Goal: Communication & Community: Answer question/provide support

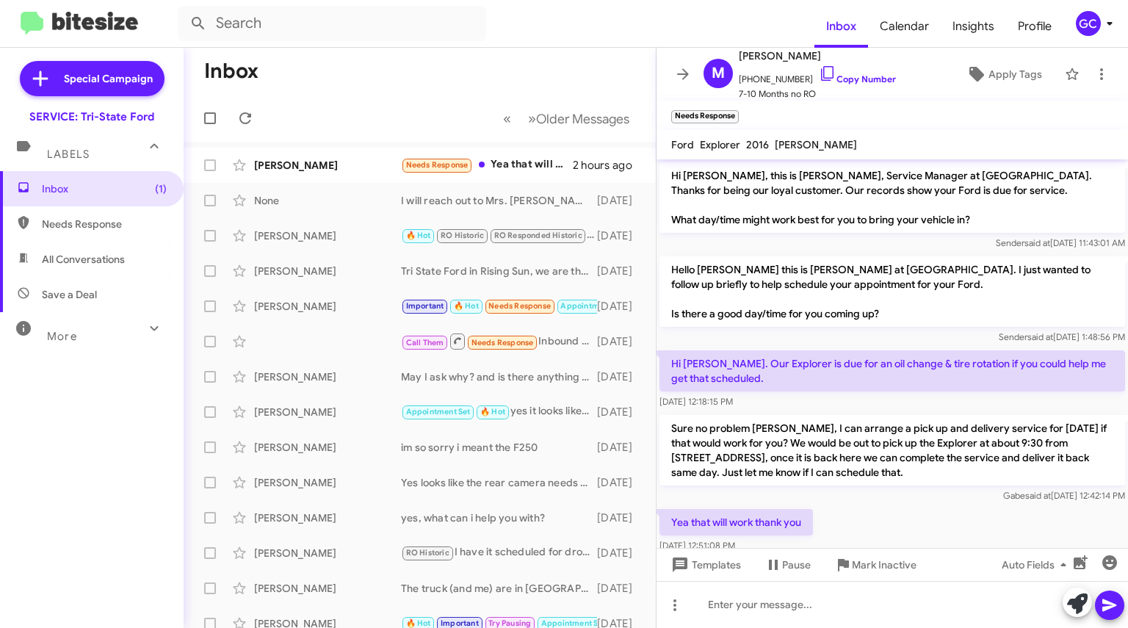
scroll to position [79, 0]
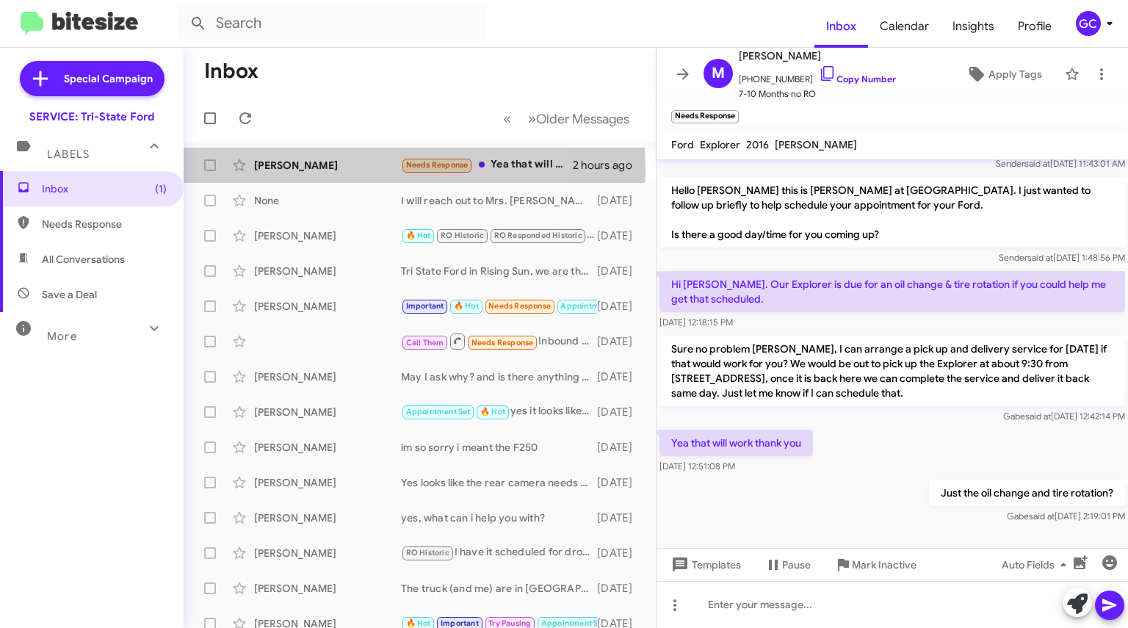
click at [327, 169] on div "[PERSON_NAME]" at bounding box center [327, 165] width 147 height 15
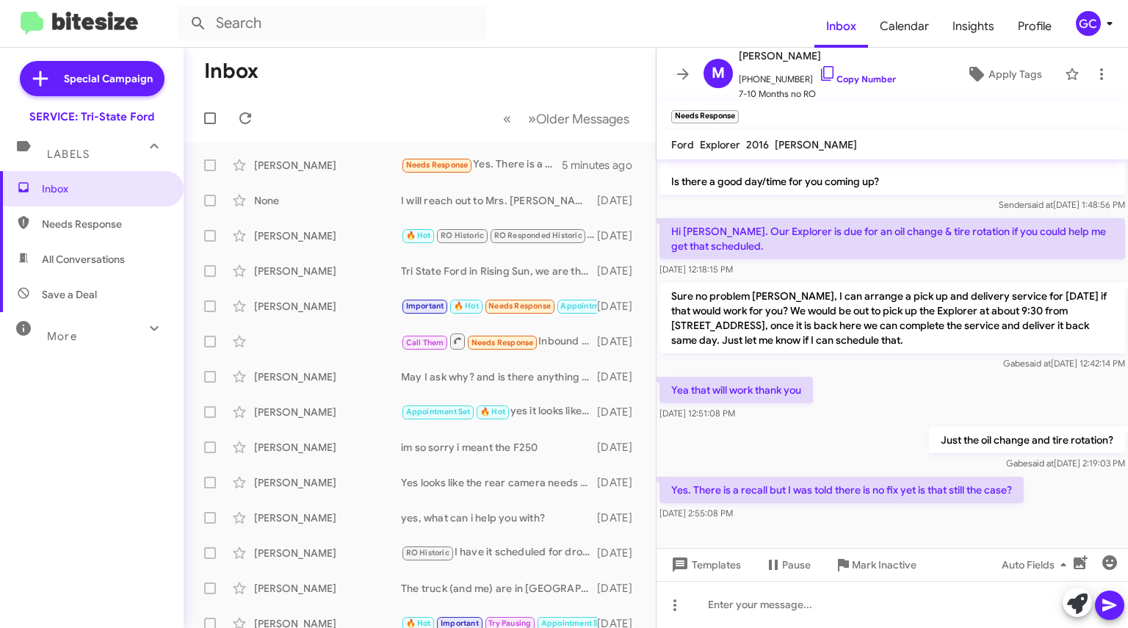
scroll to position [133, 0]
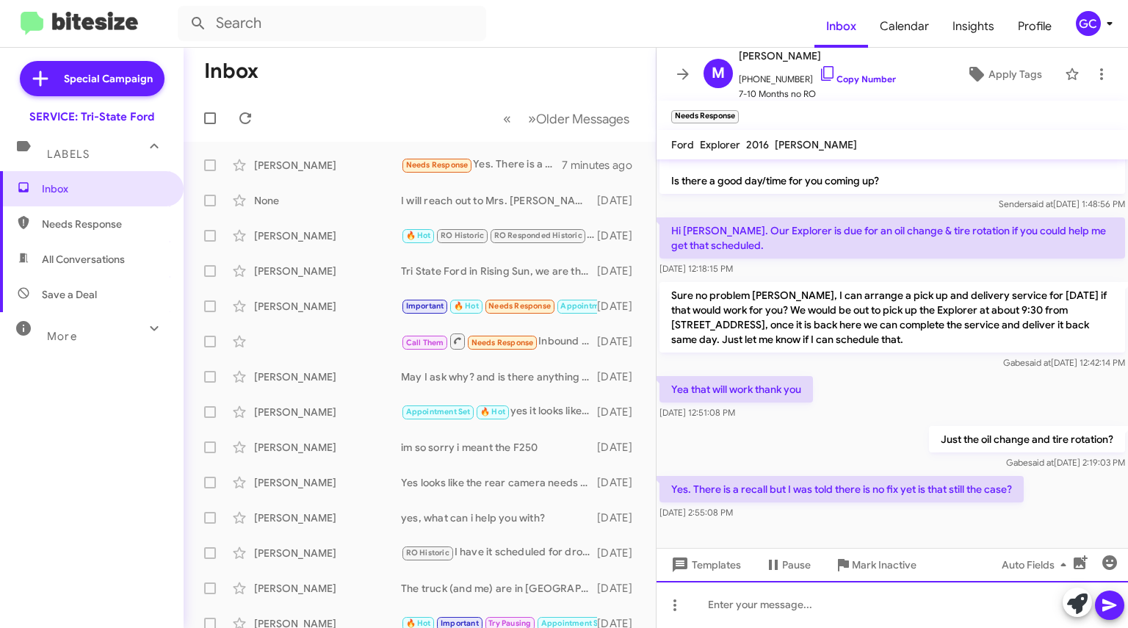
click at [770, 610] on div at bounding box center [892, 604] width 471 height 47
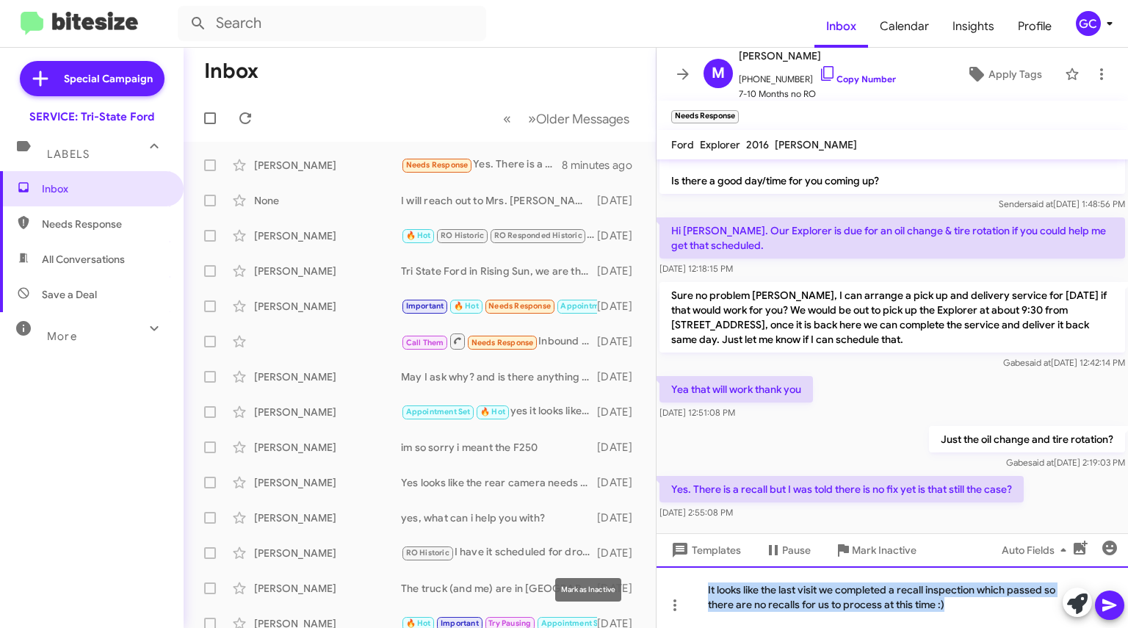
drag, startPoint x: 962, startPoint y: 604, endPoint x: 516, endPoint y: 547, distance: 450.2
click at [516, 549] on div "Inbox « Previous » Next Older Messages [PERSON_NAME] Needs Response Yes. There …" at bounding box center [656, 338] width 944 height 580
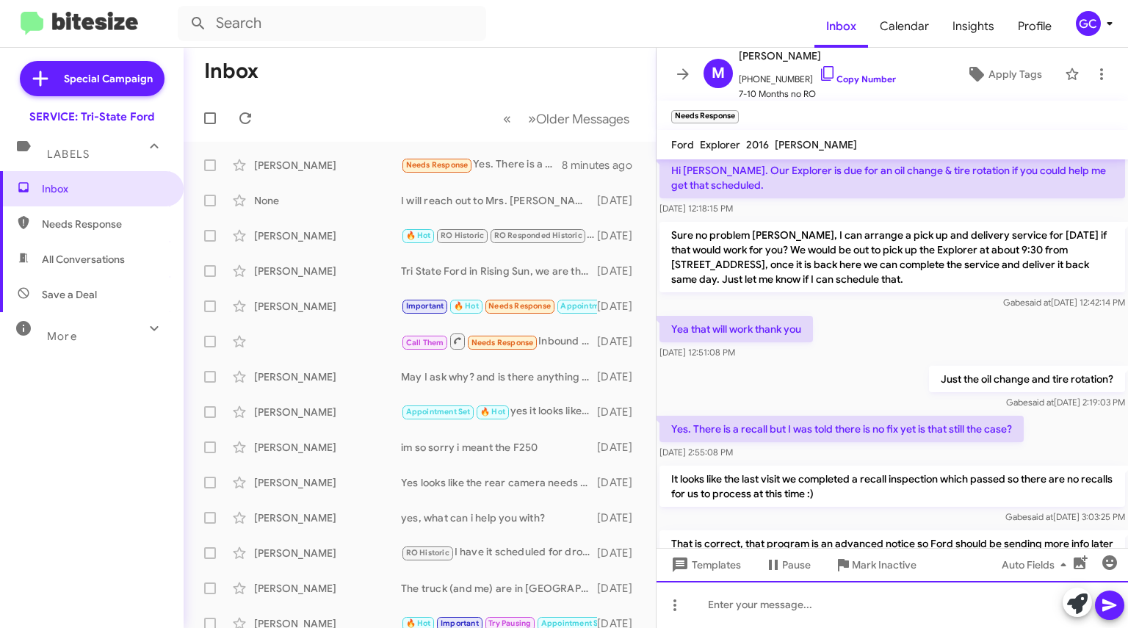
scroll to position [270, 0]
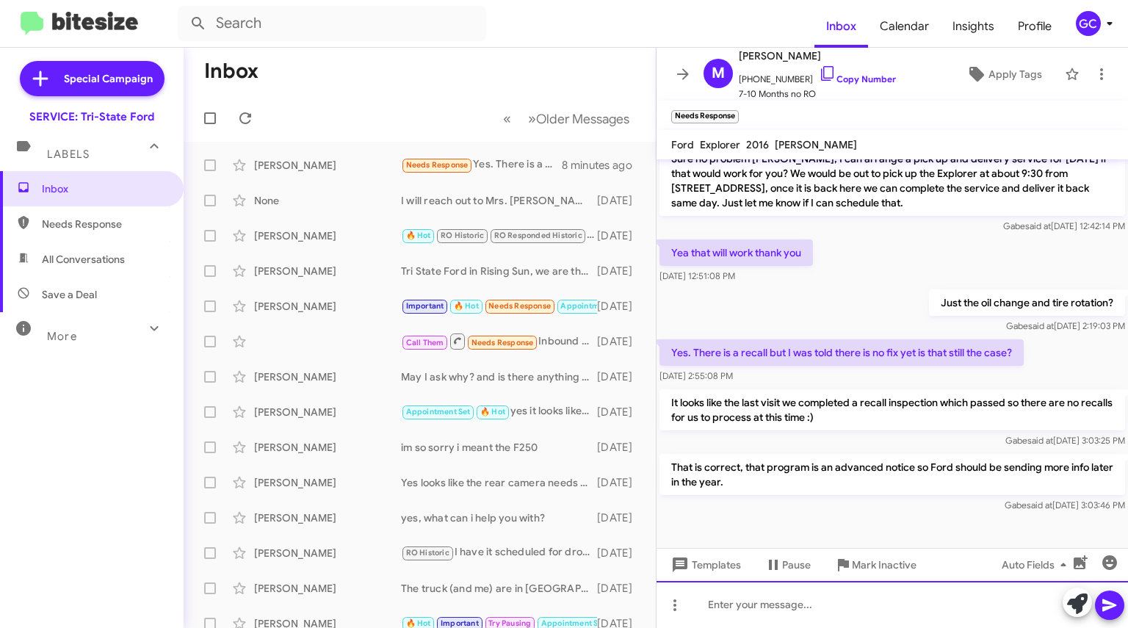
click at [814, 601] on div at bounding box center [892, 604] width 471 height 47
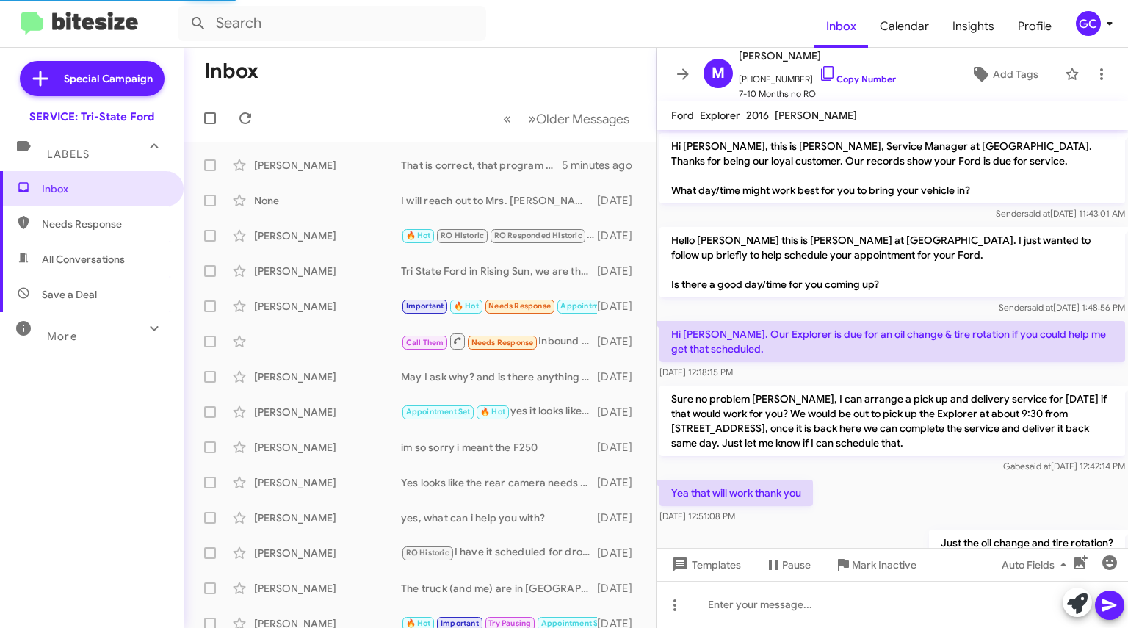
scroll to position [240, 0]
